Goal: Transaction & Acquisition: Book appointment/travel/reservation

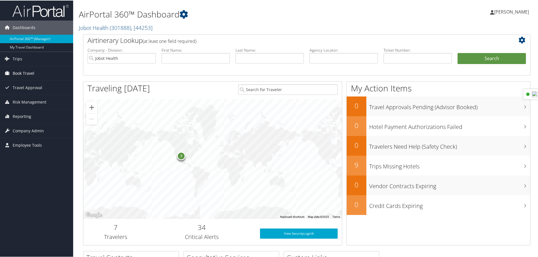
click at [26, 70] on span "Book Travel" at bounding box center [24, 73] width 22 height 14
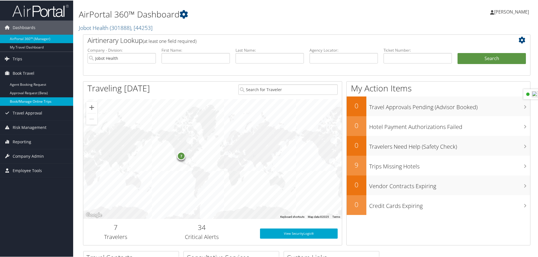
click at [40, 103] on link "Book/Manage Online Trips" at bounding box center [36, 101] width 73 height 8
